Goal: Task Accomplishment & Management: Use online tool/utility

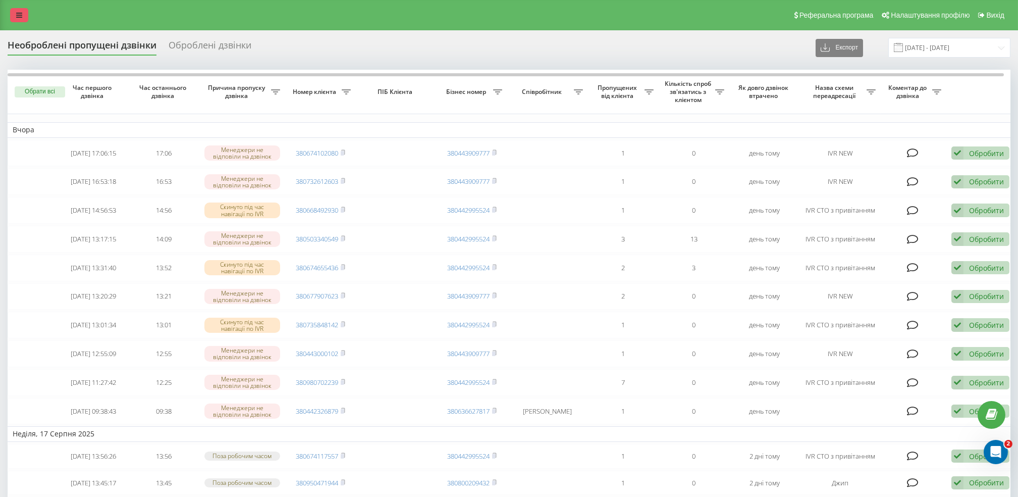
click at [19, 12] on icon at bounding box center [19, 15] width 6 height 7
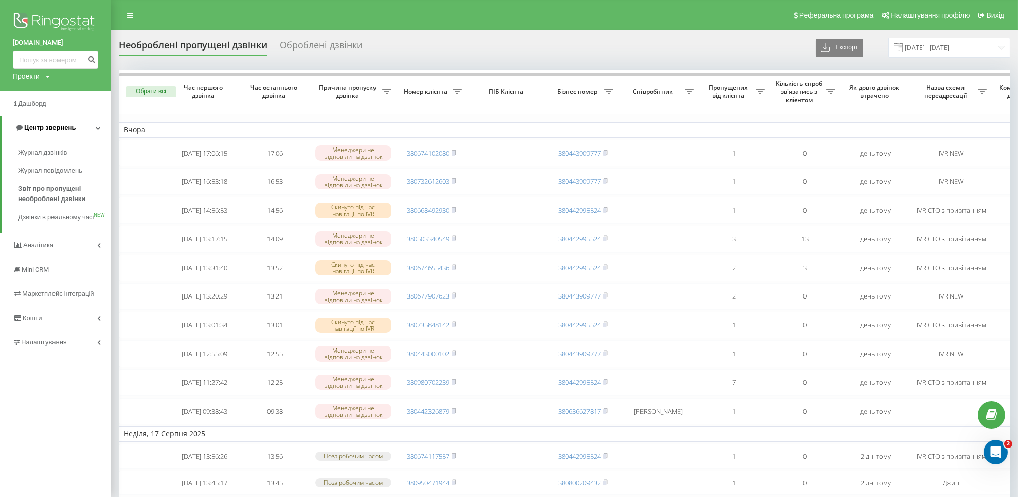
click at [40, 129] on span "Центр звернень" at bounding box center [49, 128] width 51 height 8
click at [83, 128] on link "Центр звернень" at bounding box center [55, 128] width 111 height 24
click at [68, 151] on span "Журнал дзвінків" at bounding box center [45, 152] width 54 height 10
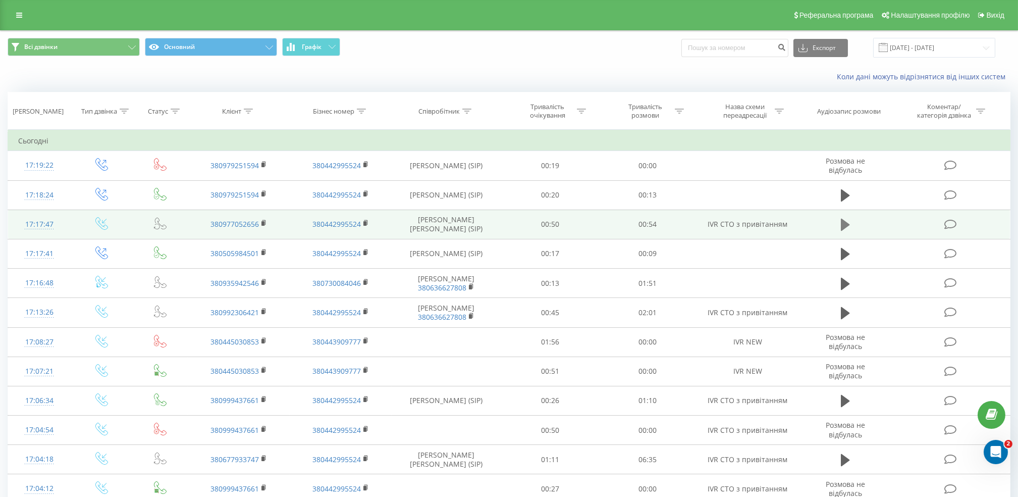
click at [844, 227] on icon at bounding box center [845, 225] width 9 height 12
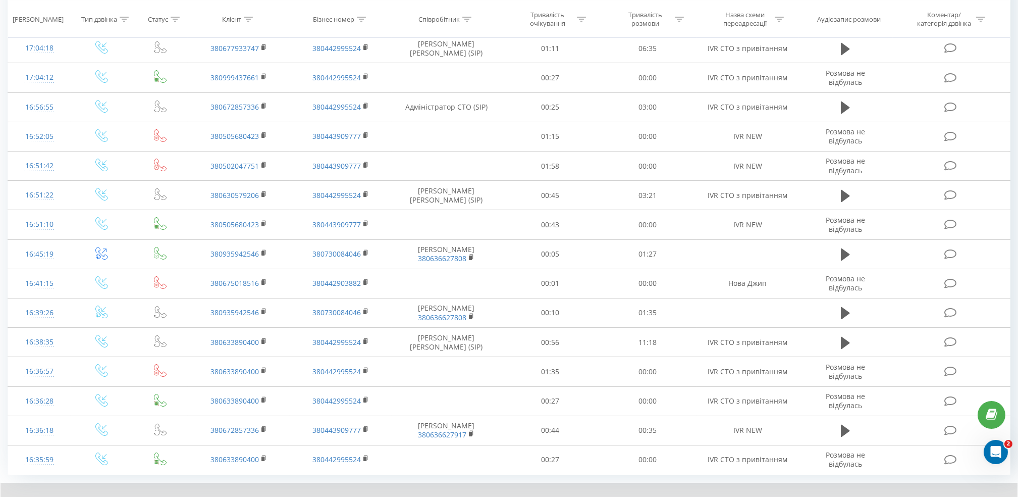
scroll to position [465, 0]
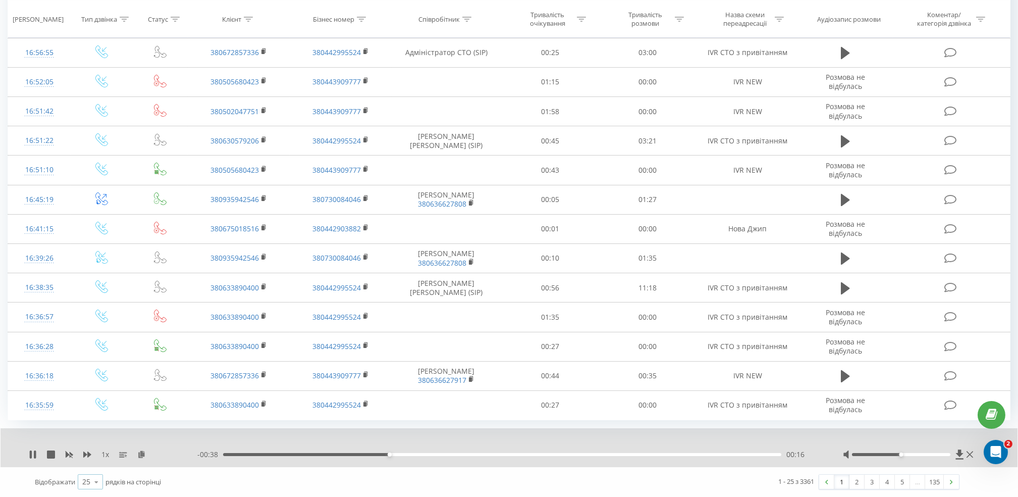
click at [94, 487] on icon at bounding box center [96, 482] width 15 height 20
click at [87, 468] on span "100" at bounding box center [88, 467] width 12 height 10
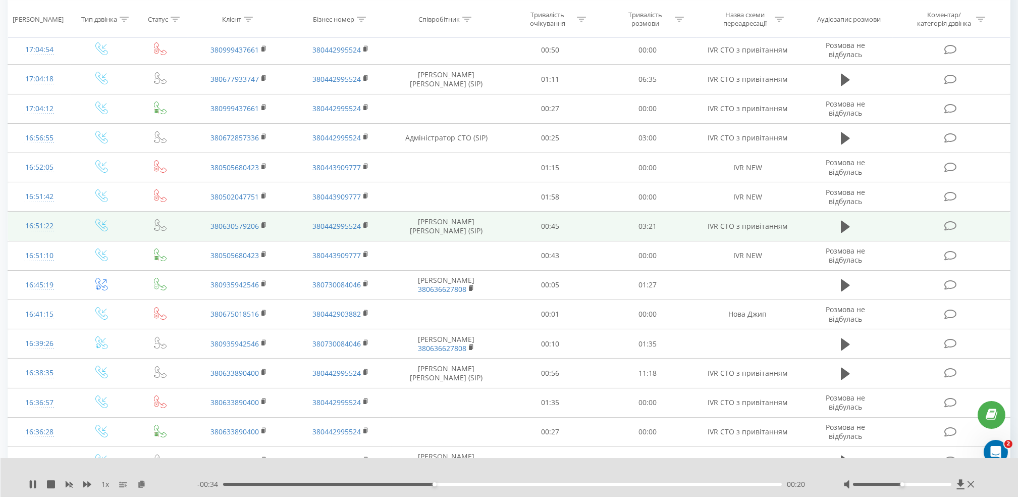
scroll to position [409, 0]
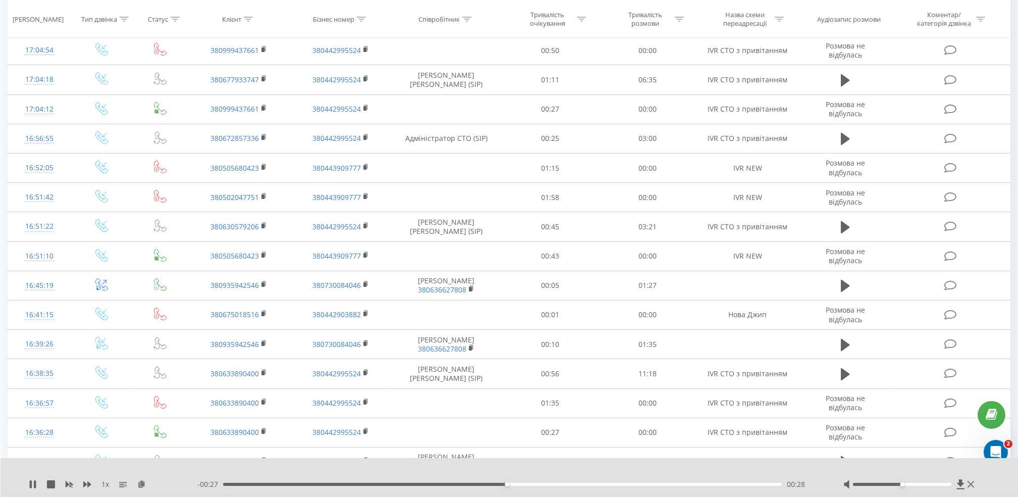
click at [674, 469] on div at bounding box center [503, 470] width 758 height 11
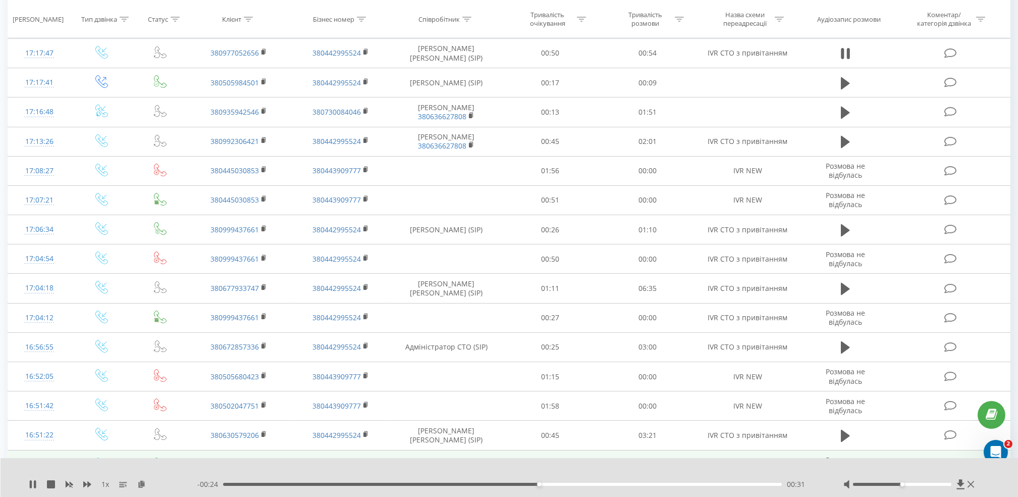
scroll to position [99, 0]
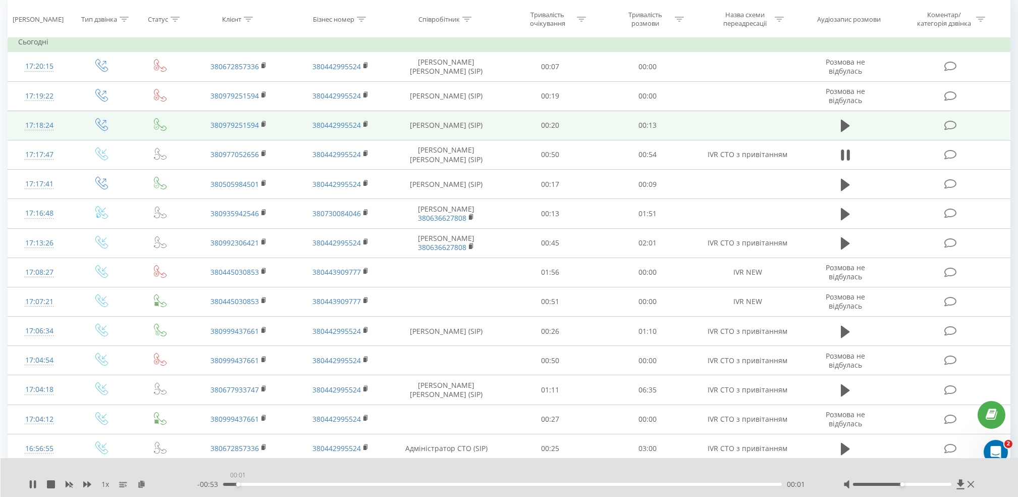
click at [238, 485] on div "00:01" at bounding box center [502, 484] width 559 height 3
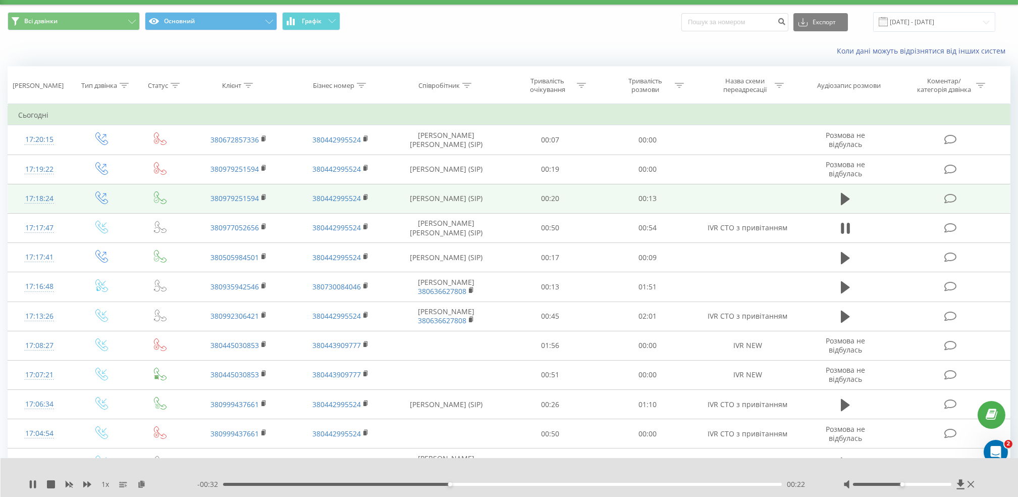
scroll to position [0, 0]
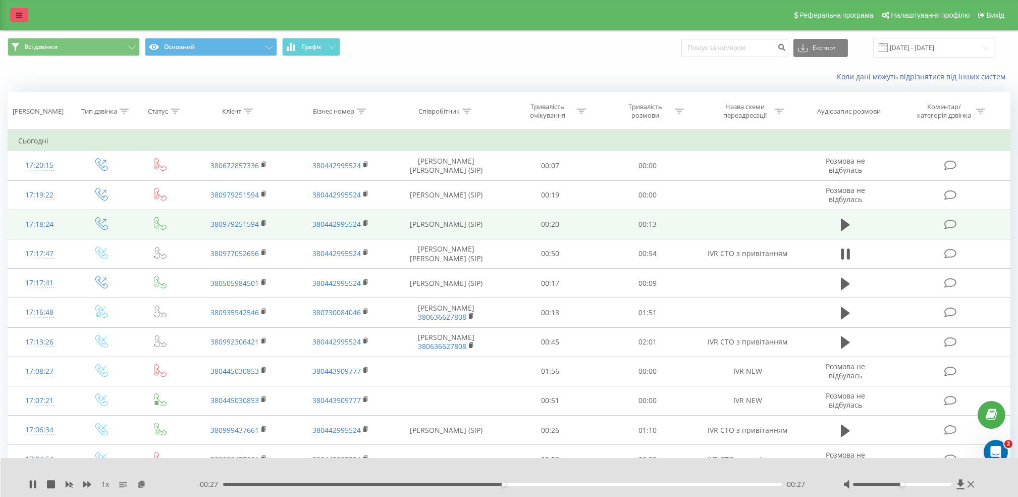
click at [20, 14] on icon at bounding box center [19, 15] width 6 height 7
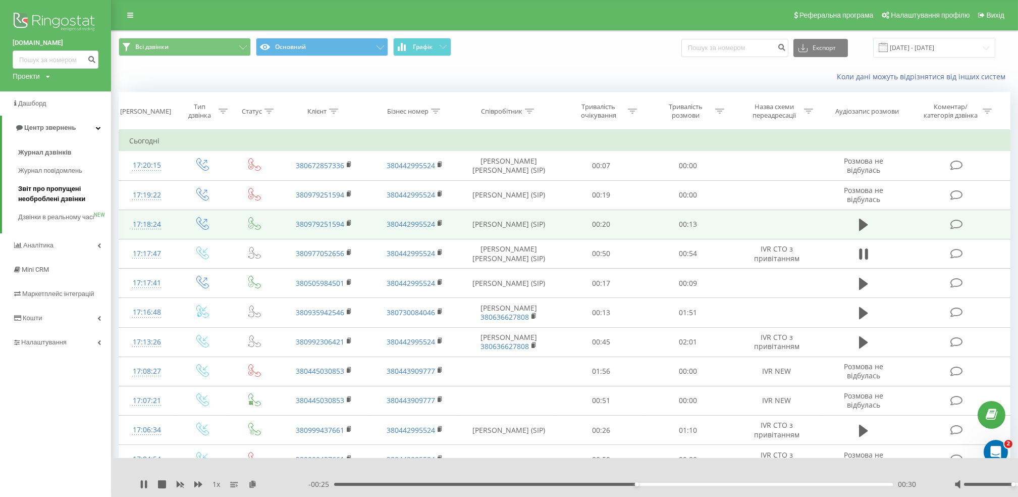
click at [42, 184] on link "Звіт про пропущені необроблені дзвінки" at bounding box center [64, 194] width 93 height 28
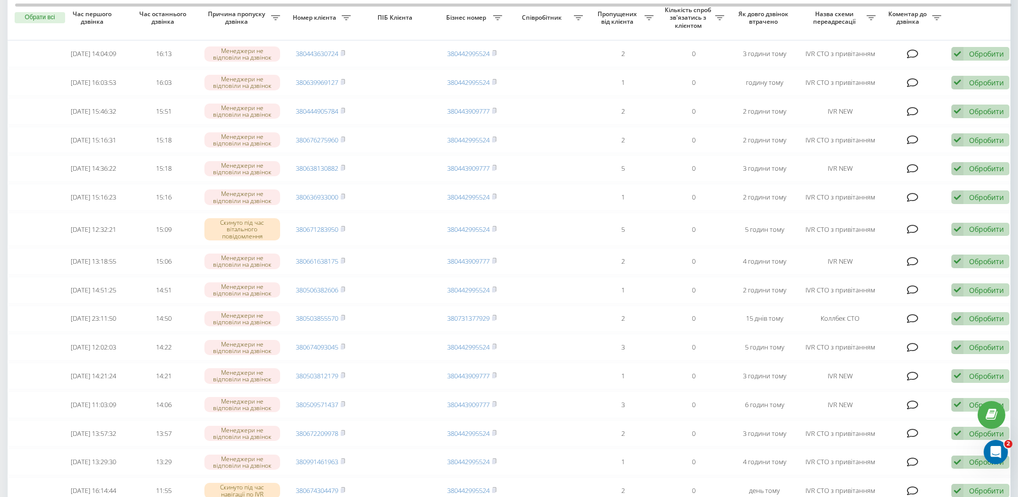
scroll to position [556, 0]
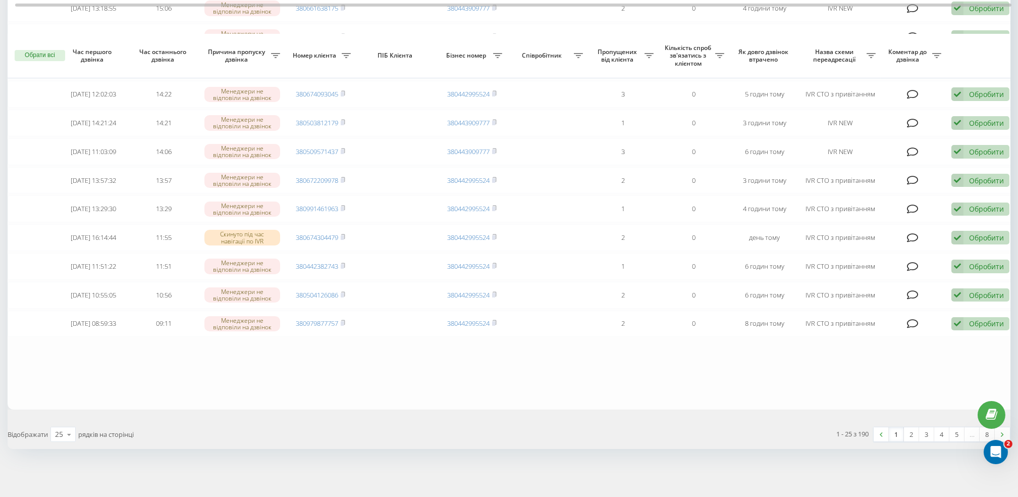
click at [669, 454] on div "Необроблені пропущені дзвінки Оброблені дзвінки Експорт .csv .xlsx [DATE] - [DA…" at bounding box center [509, 1] width 1018 height 991
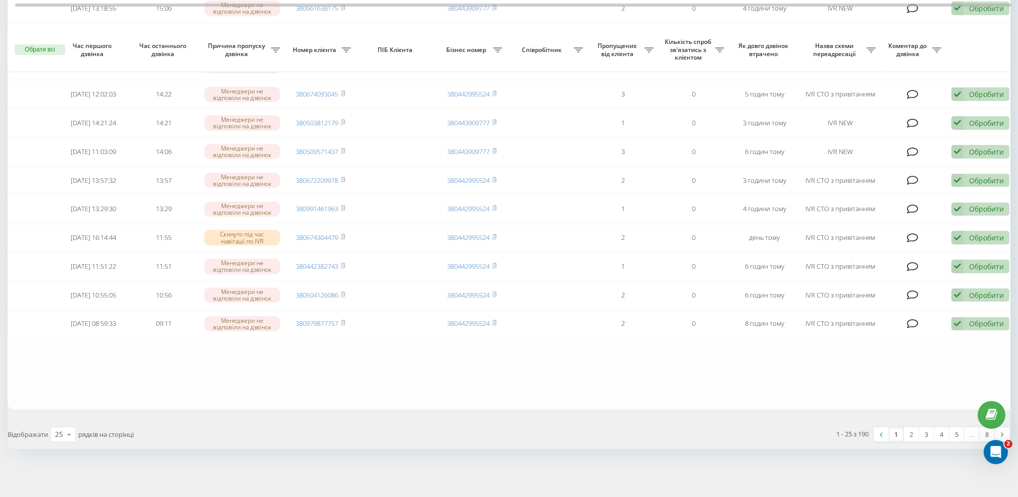
scroll to position [550, 0]
